Goal: Task Accomplishment & Management: Manage account settings

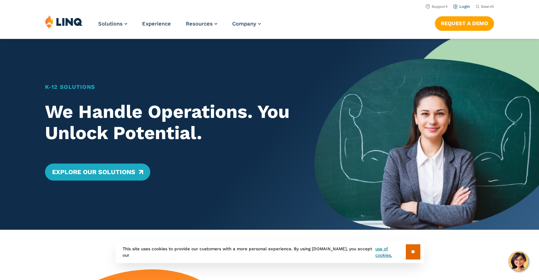
click at [456, 7] on link "Login" at bounding box center [461, 6] width 17 height 5
click at [465, 4] on li "Login" at bounding box center [461, 6] width 17 height 8
click at [463, 11] on header "Support Login Search Search for: Solutions Nutrition Overview NEW School Nutrit…" at bounding box center [269, 19] width 539 height 39
click at [463, 7] on link "Login" at bounding box center [461, 6] width 17 height 5
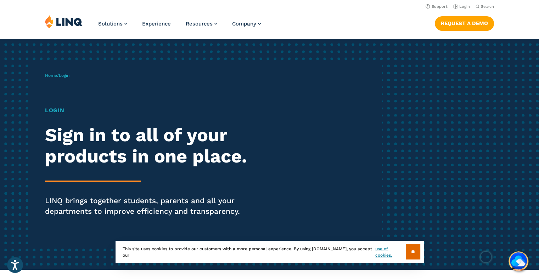
click at [52, 109] on h1 "Login" at bounding box center [149, 110] width 208 height 9
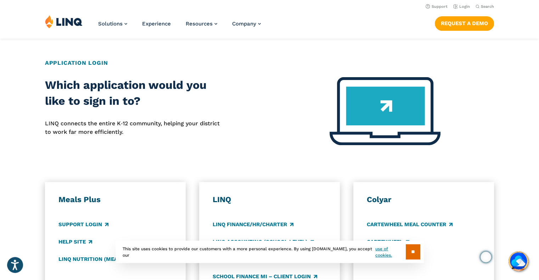
scroll to position [245, 0]
click at [222, 199] on h3 "LINQ" at bounding box center [270, 200] width 114 height 10
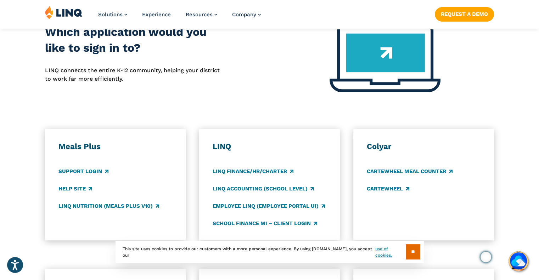
scroll to position [300, 0]
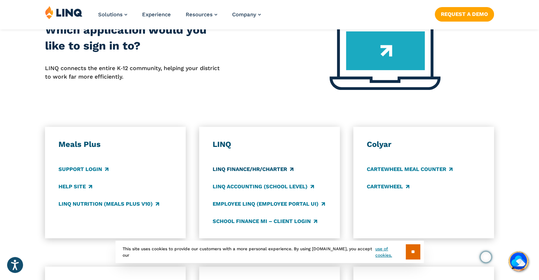
click at [230, 168] on link "LINQ Finance/HR/Charter" at bounding box center [253, 169] width 81 height 8
